Goal: Transaction & Acquisition: Download file/media

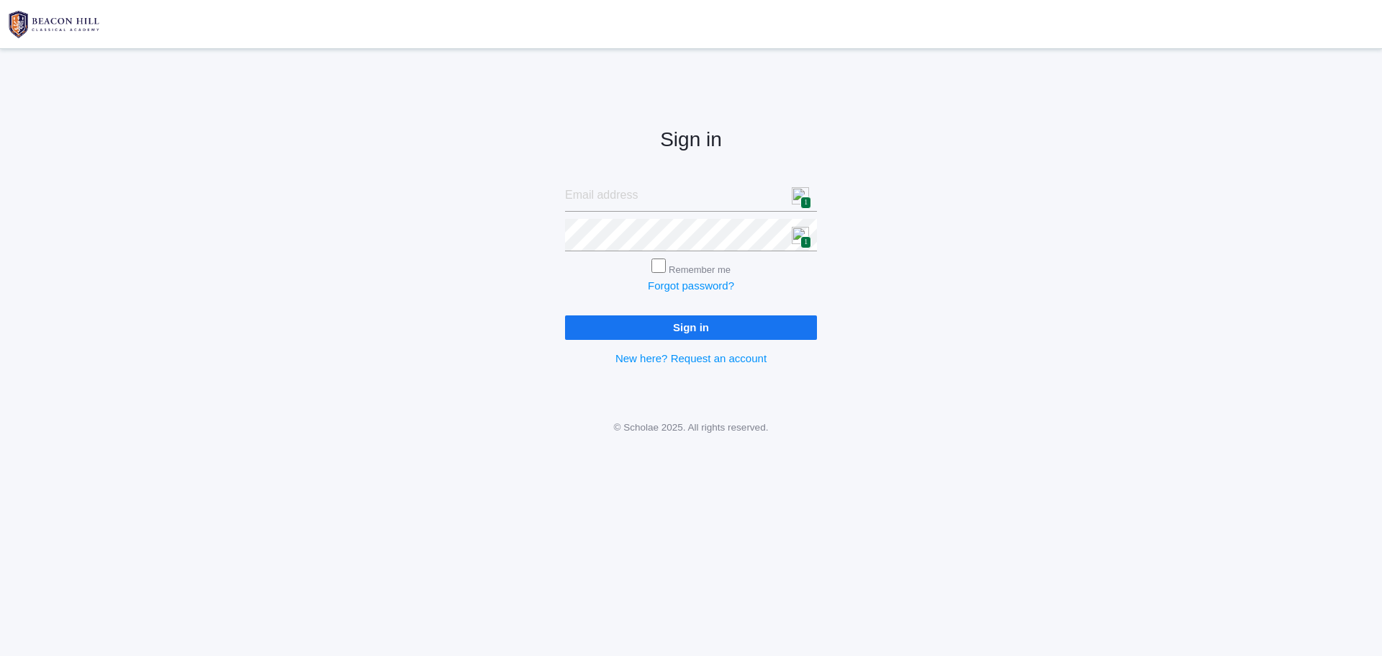
click at [800, 194] on img at bounding box center [800, 195] width 17 height 17
type input "[PERSON_NAME][EMAIL_ADDRESS][PERSON_NAME][DOMAIN_NAME]"
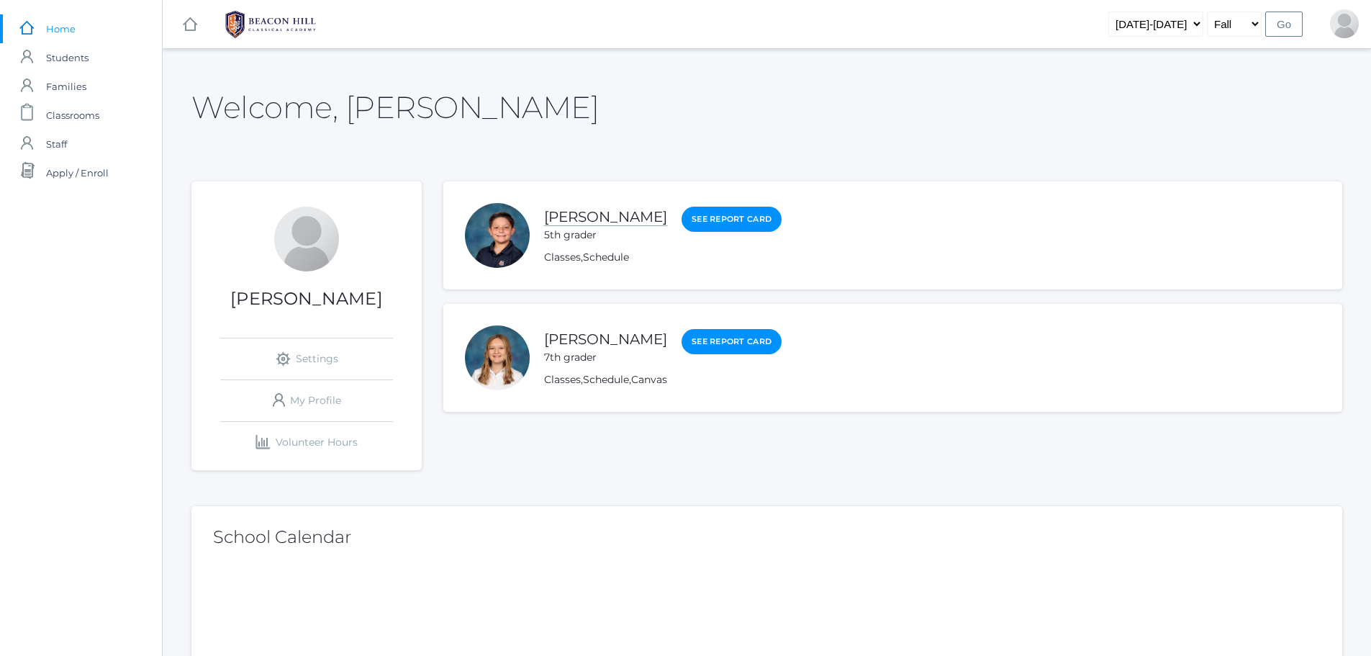
click at [583, 218] on link "[PERSON_NAME]" at bounding box center [605, 217] width 123 height 18
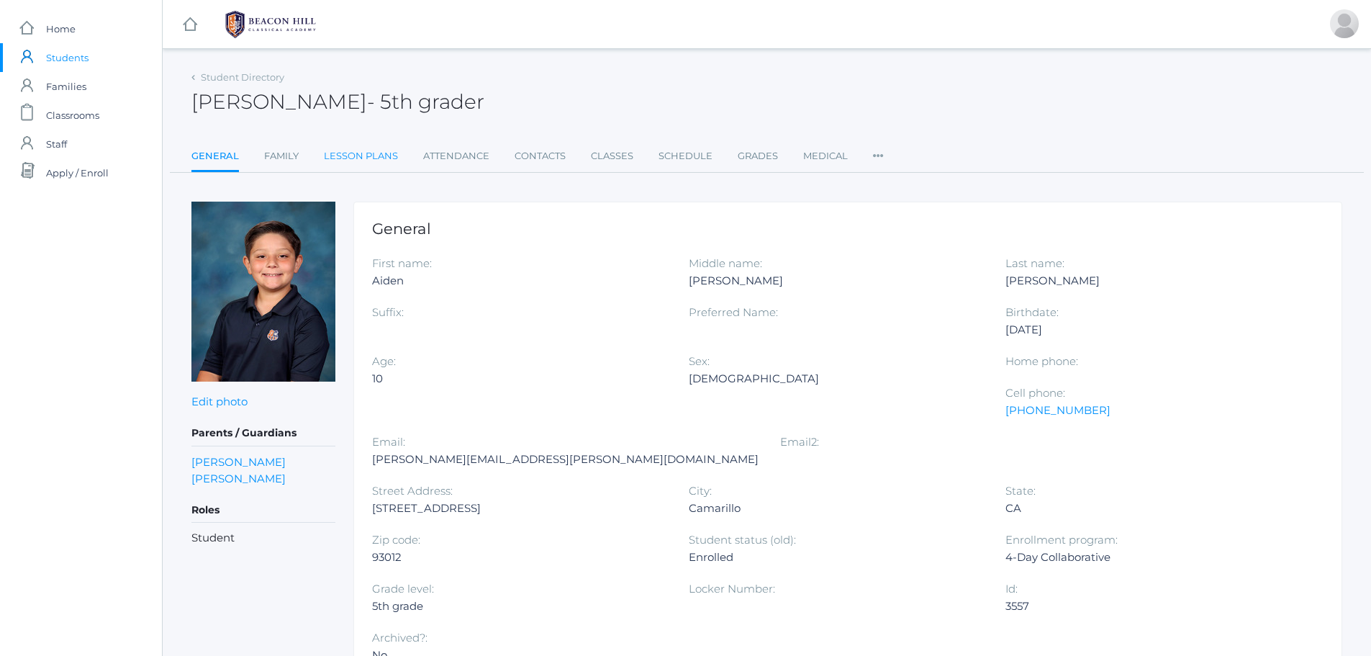
click at [371, 160] on link "Lesson Plans" at bounding box center [361, 156] width 74 height 29
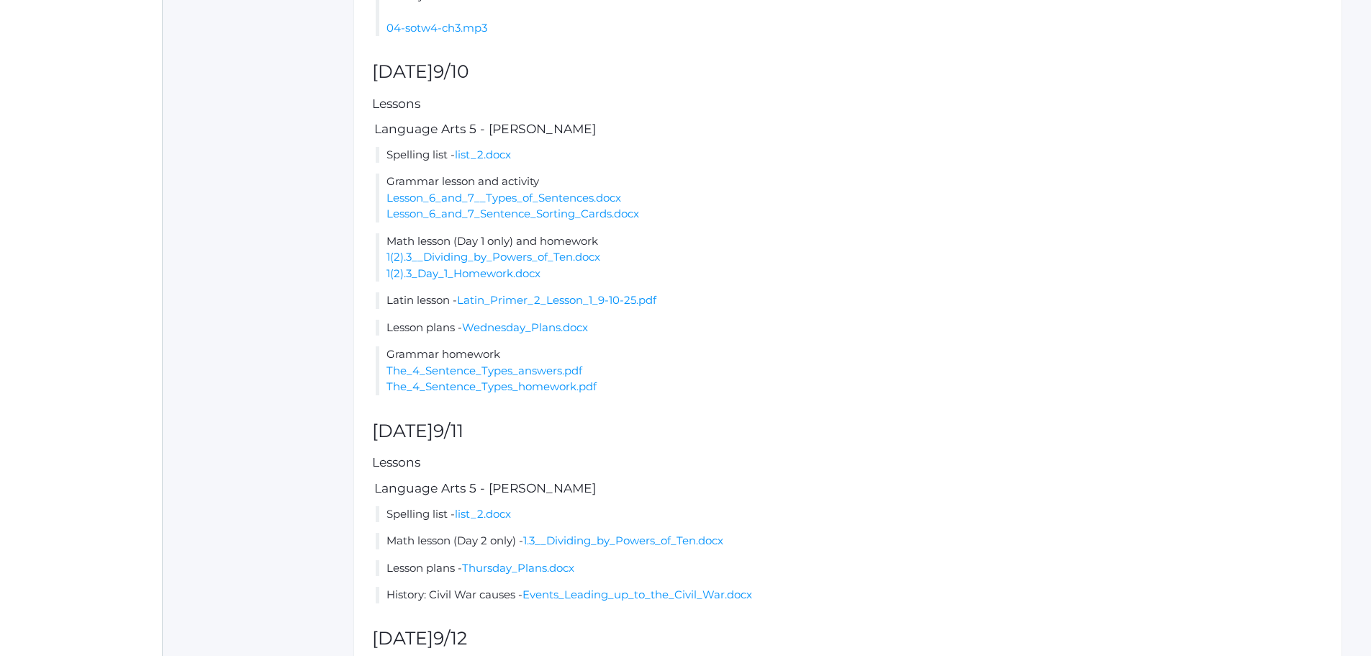
scroll to position [935, 0]
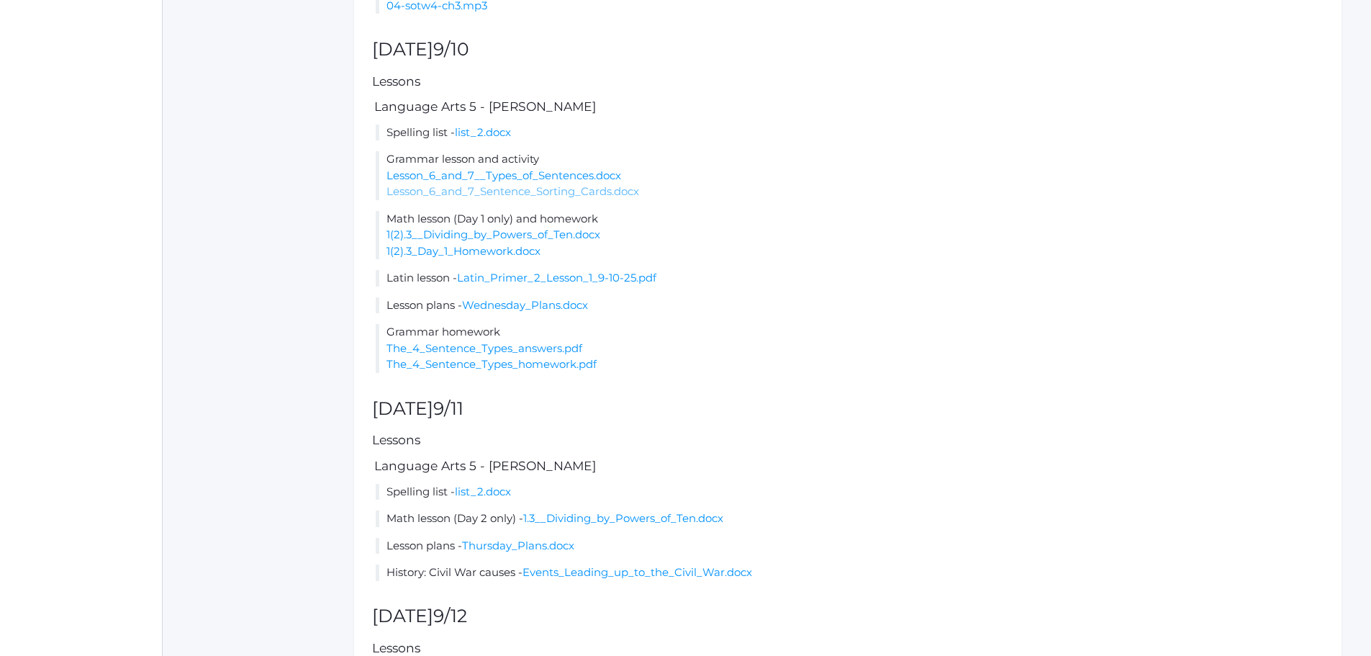
click at [516, 194] on link "Lesson_6_and_7_Sentence_Sorting_Cards.docx" at bounding box center [512, 191] width 253 height 14
click at [493, 234] on link "1(2).3__Dividing_by_Powers_of_Ten.docx" at bounding box center [493, 234] width 214 height 14
click at [443, 250] on link "1(2).3_Day_1_Homework.docx" at bounding box center [463, 251] width 154 height 14
click at [458, 367] on link "The_4_Sentence_Types_homework.pdf" at bounding box center [491, 364] width 210 height 14
